Goal: Check status: Check status

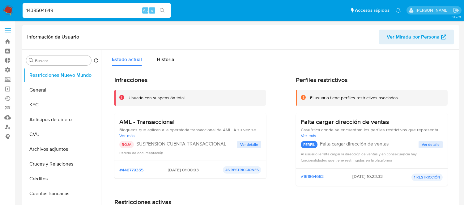
select select "10"
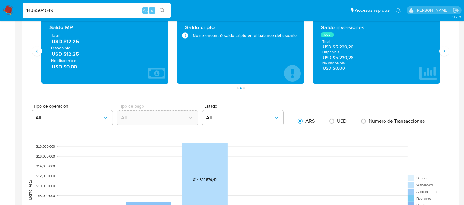
scroll to position [559, 0]
type input "473332651"
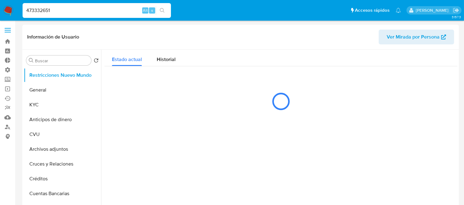
select select "10"
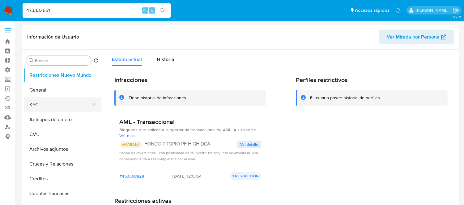
click at [47, 105] on button "KYC" at bounding box center [60, 105] width 72 height 15
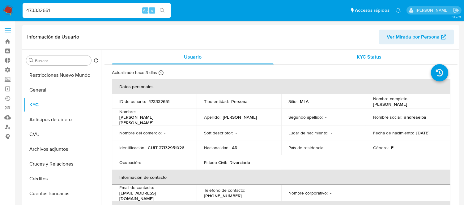
click at [367, 51] on div "KYC Status" at bounding box center [369, 57] width 162 height 15
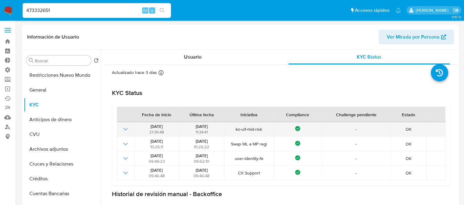
drag, startPoint x: 231, startPoint y: 132, endPoint x: 264, endPoint y: 129, distance: 32.6
click at [264, 129] on span "ko-uif-mid-risk" at bounding box center [249, 130] width 46 height 6
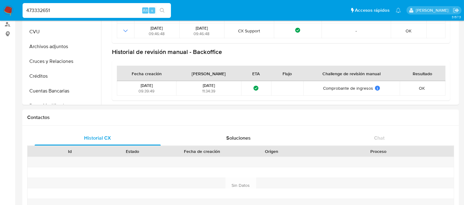
scroll to position [69, 0]
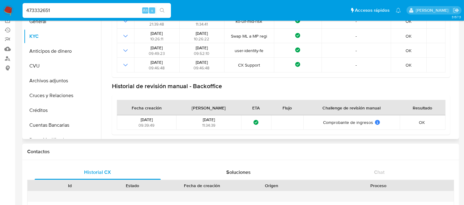
drag, startPoint x: 195, startPoint y: 117, endPoint x: 219, endPoint y: 126, distance: 25.8
click at [219, 126] on div "[DATE] 11:34:39" at bounding box center [208, 122] width 61 height 11
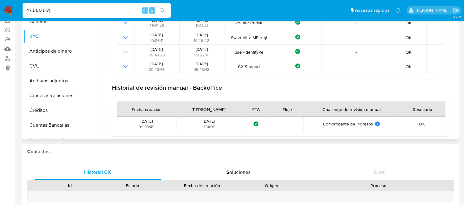
scroll to position [40, 0]
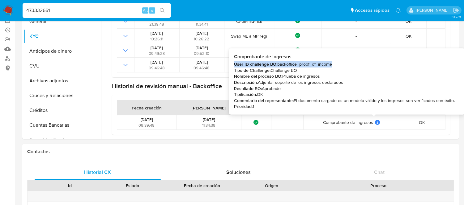
drag, startPoint x: 337, startPoint y: 62, endPoint x: 234, endPoint y: 64, distance: 102.9
click at [234, 64] on div "User ID challenge BO: backoffice_proof_of_income" at bounding box center [344, 64] width 221 height 6
copy div "User ID challenge BO: backoffice_proof_of_income"
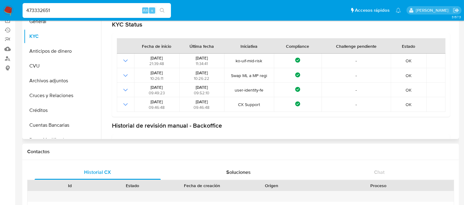
scroll to position [0, 0]
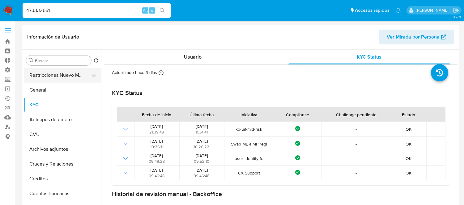
click at [45, 76] on button "Restricciones Nuevo Mundo" at bounding box center [60, 75] width 72 height 15
